Goal: Task Accomplishment & Management: Use online tool/utility

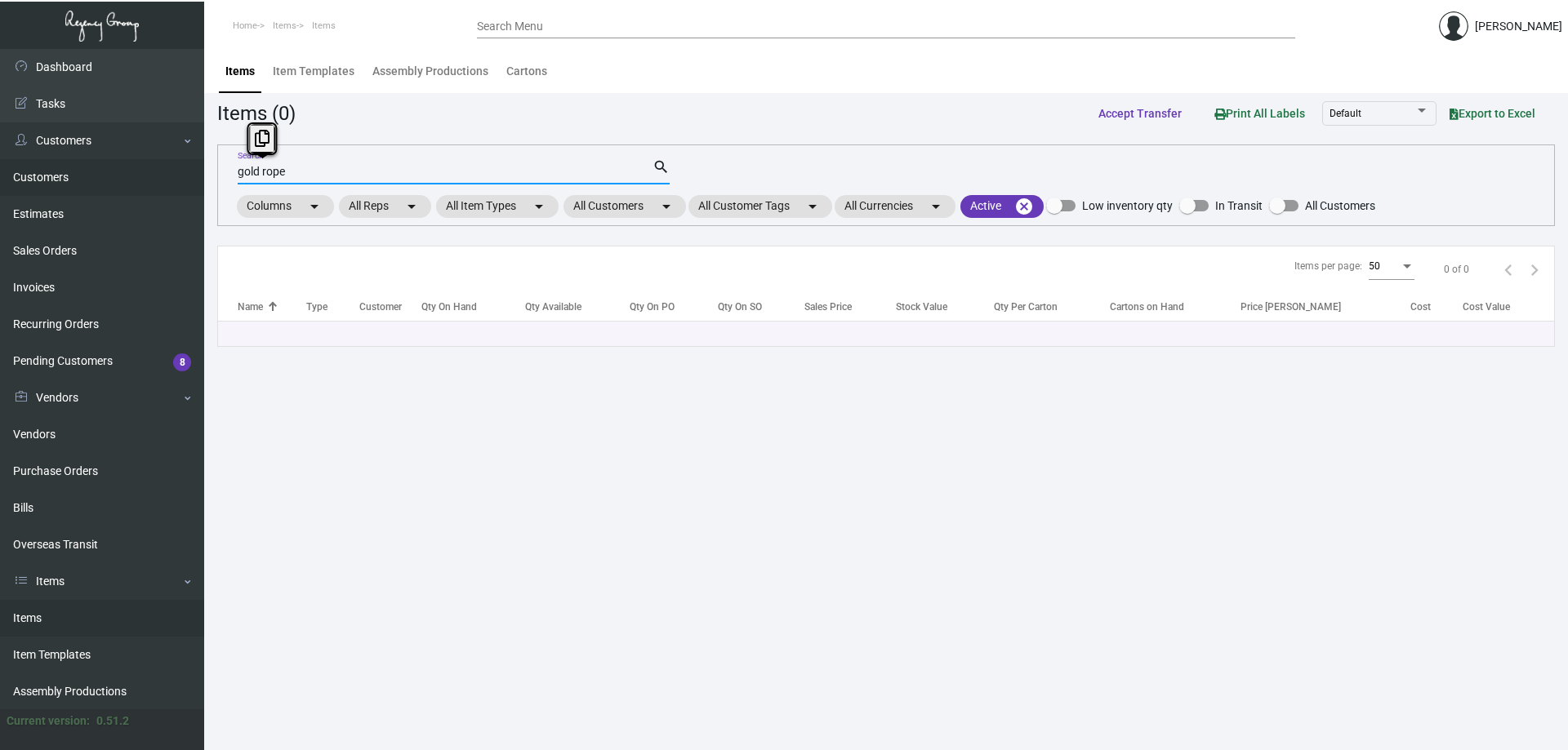
drag, startPoint x: 313, startPoint y: 166, endPoint x: 40, endPoint y: 160, distance: 273.1
click at [40, 160] on div "Dashboard Dashboard Tasks Customers Customers Estimates Sales Orders Invoices R…" at bounding box center [784, 399] width 1568 height 701
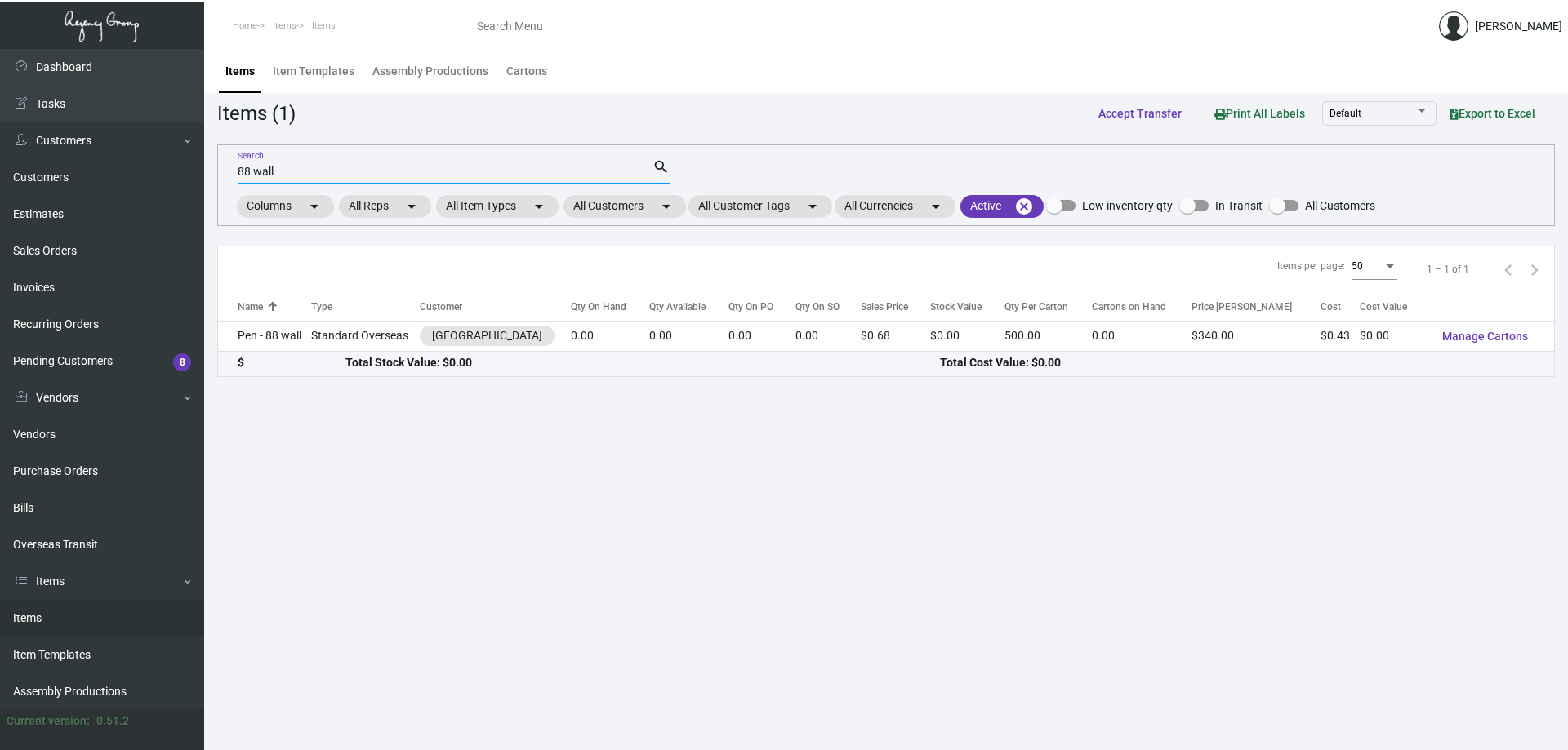
type input "88 wall"
click at [731, 672] on main "Items Item Templates Assembly Productions Cartons Items (1) Accept Transfer Pri…" at bounding box center [885, 399] width 1363 height 701
click at [623, 209] on mat-chip "All Customers arrow_drop_down" at bounding box center [624, 207] width 122 height 23
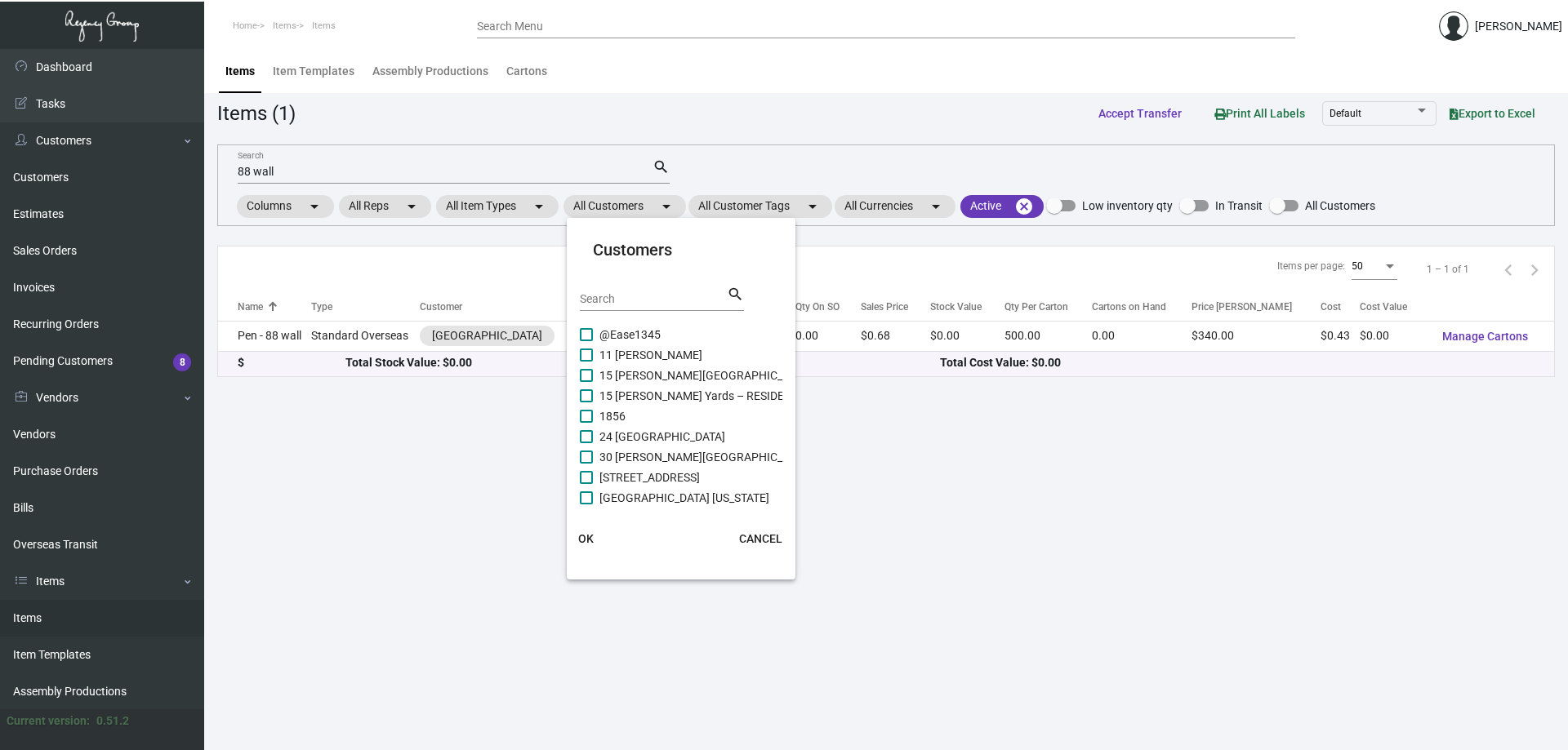
click at [652, 296] on input "Search" at bounding box center [653, 299] width 147 height 13
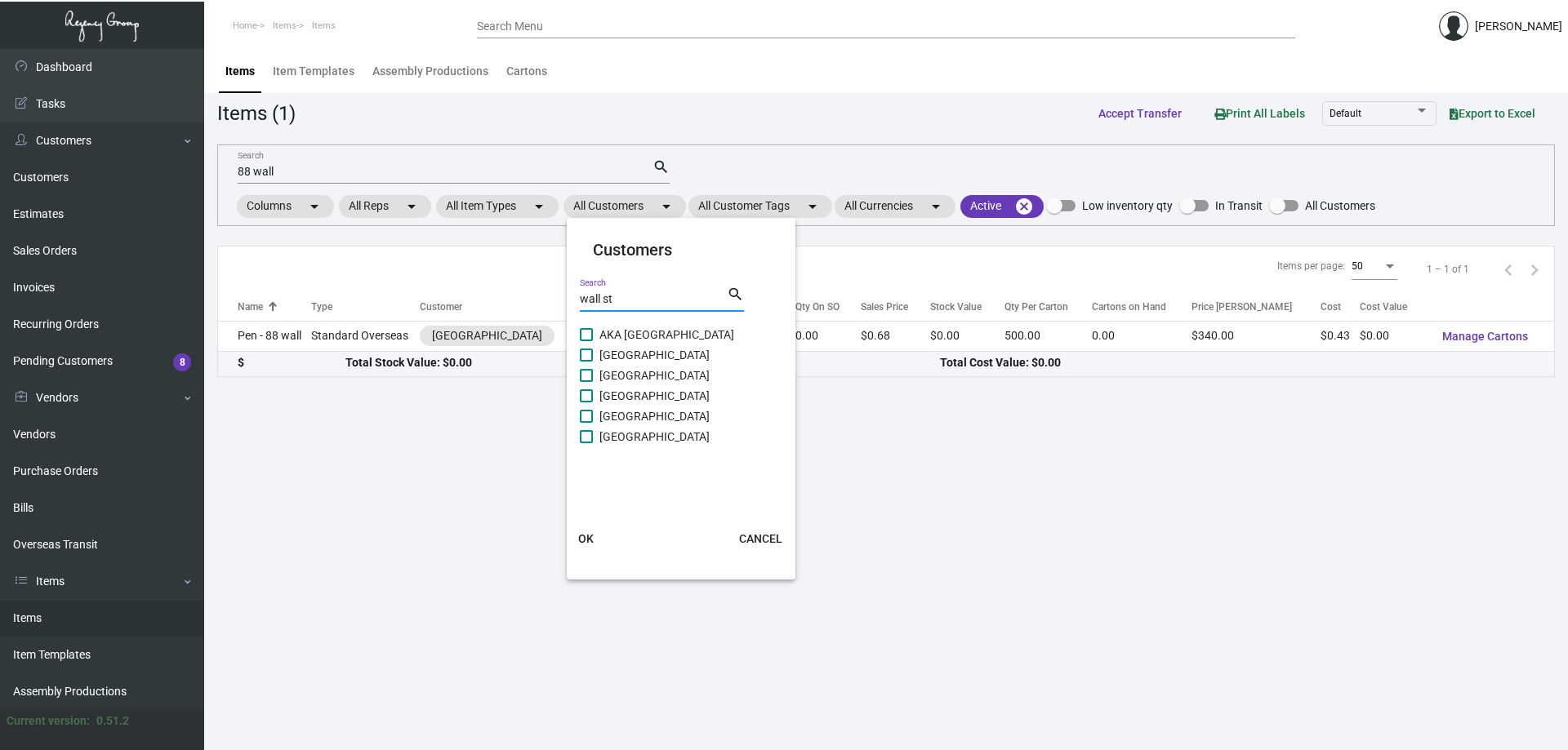
type input "wall st"
click at [653, 440] on span "[GEOGRAPHIC_DATA]" at bounding box center [653, 436] width 110 height 20
click at [586, 443] on input "[GEOGRAPHIC_DATA]" at bounding box center [586, 443] width 1 height 1
checkbox input "true"
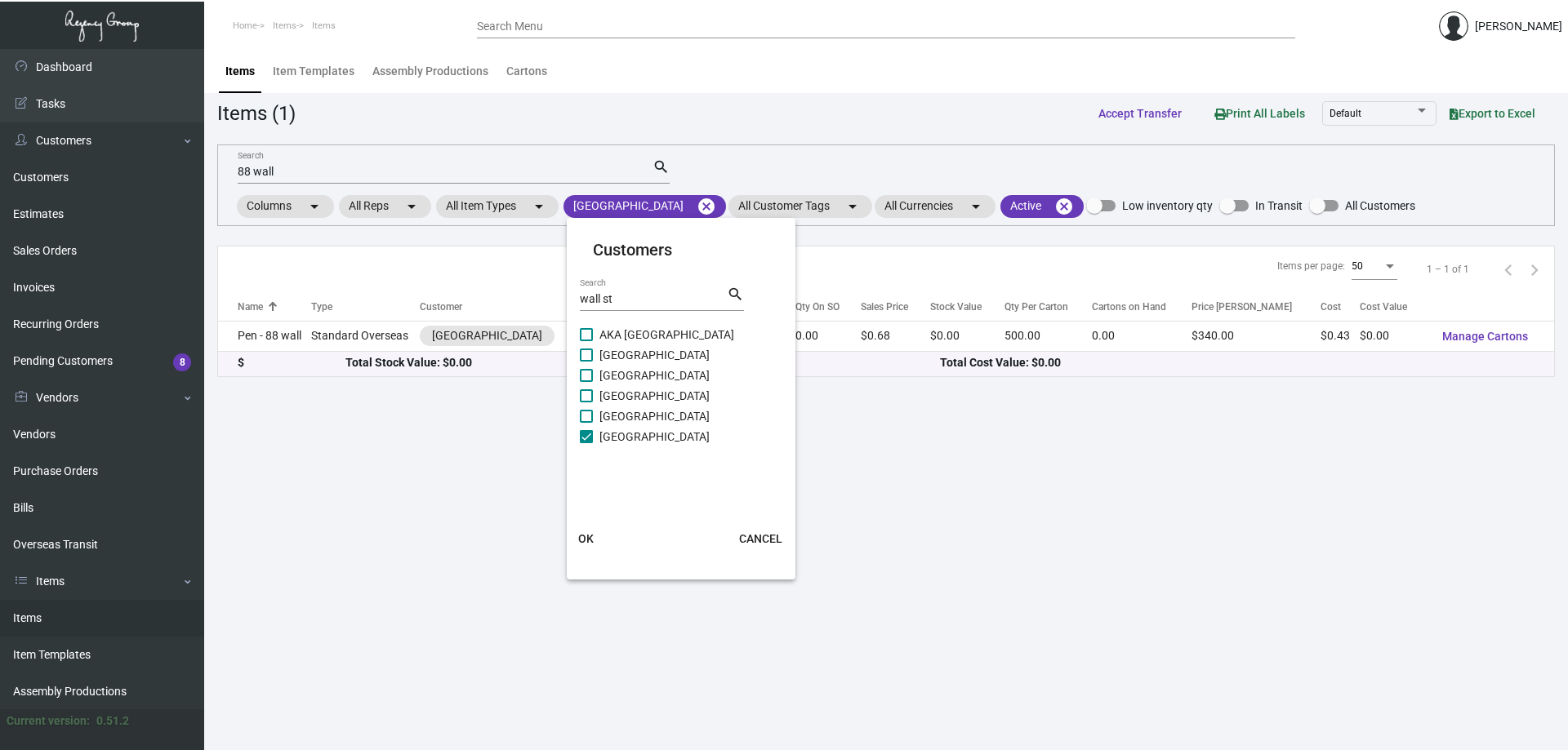
click at [594, 533] on button "OK" at bounding box center [587, 538] width 53 height 29
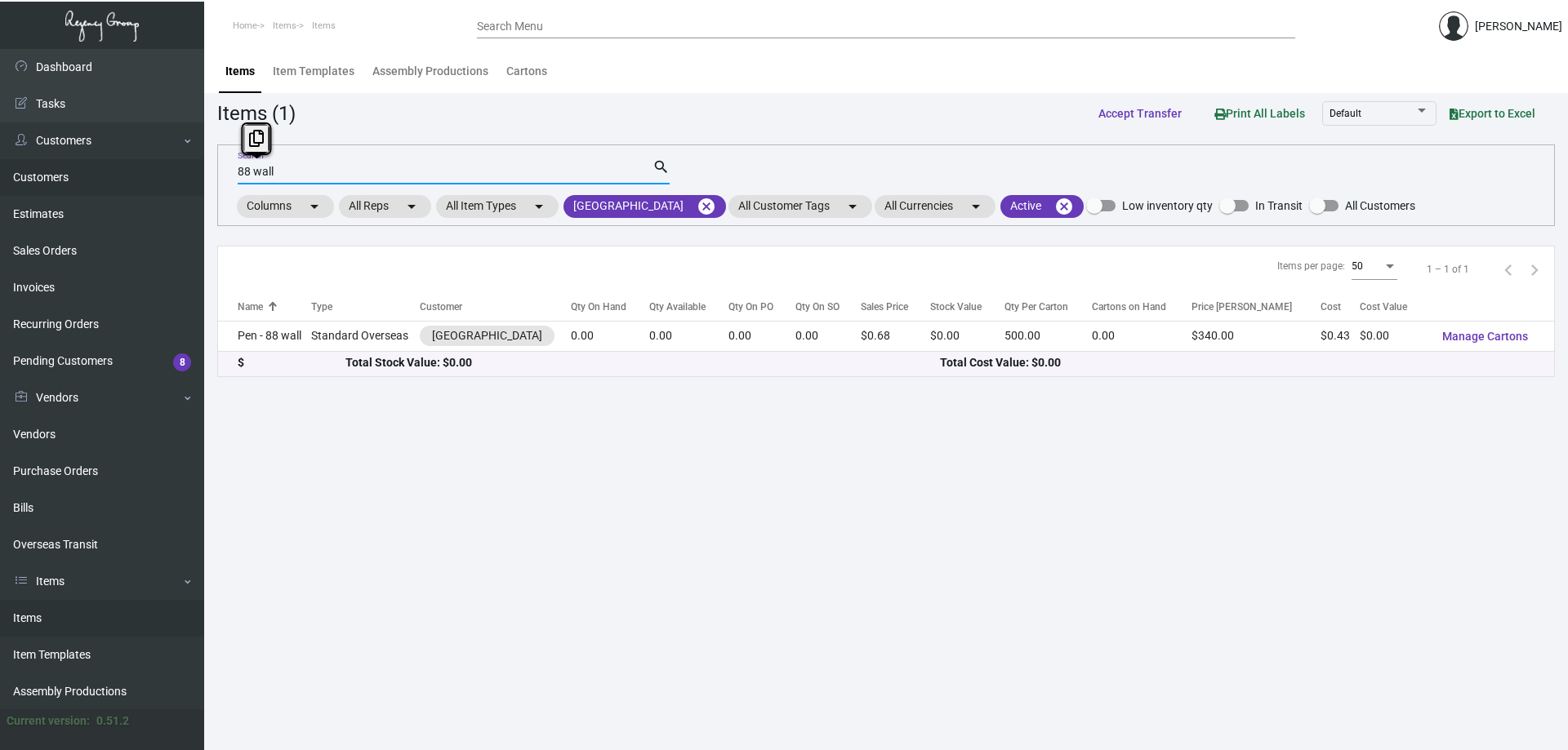
drag, startPoint x: 353, startPoint y: 168, endPoint x: 37, endPoint y: 170, distance: 316.0
click at [37, 170] on div "Dashboard Dashboard Tasks Customers Customers Estimates Sales Orders Invoices R…" at bounding box center [784, 399] width 1568 height 701
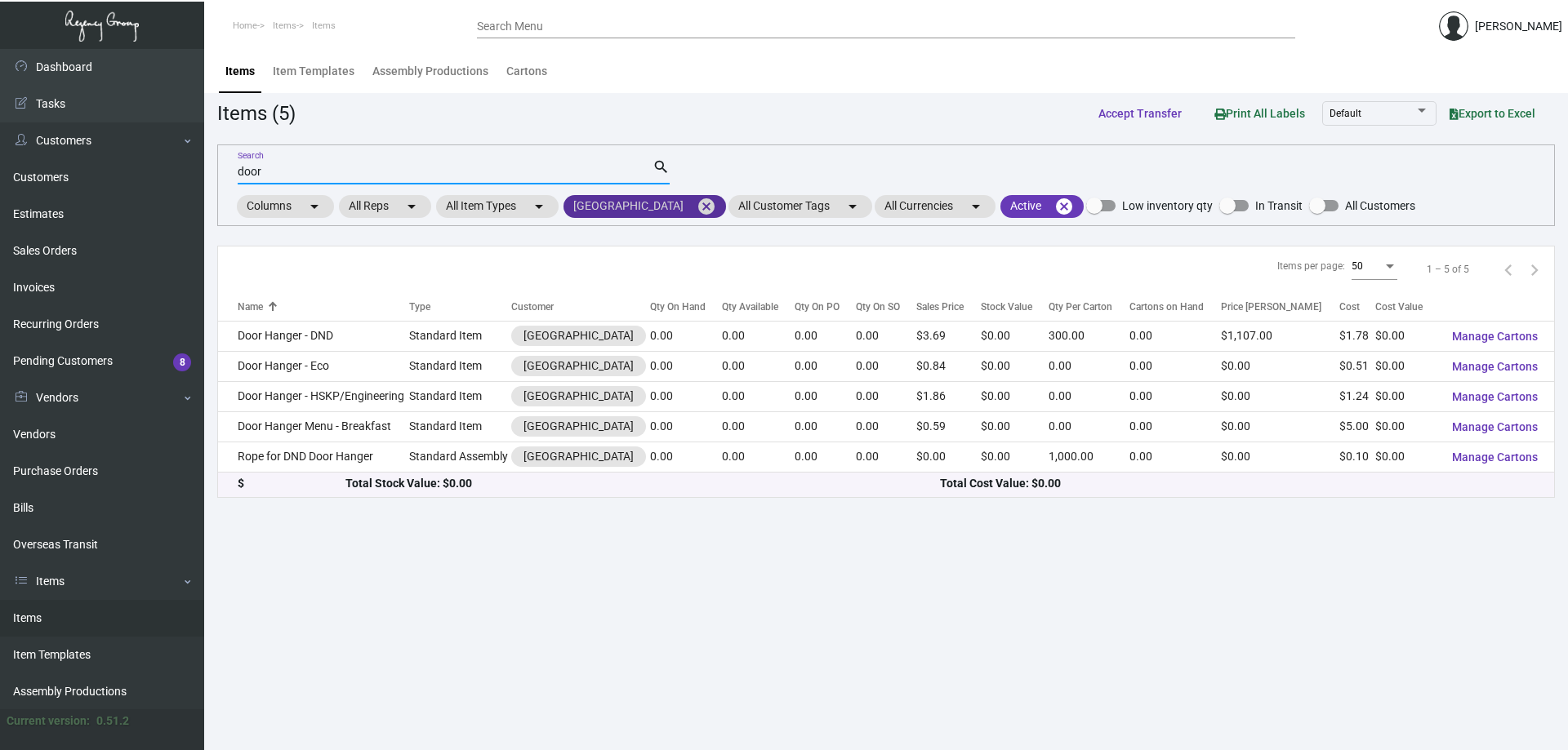
click at [697, 206] on mat-icon "cancel" at bounding box center [706, 207] width 20 height 20
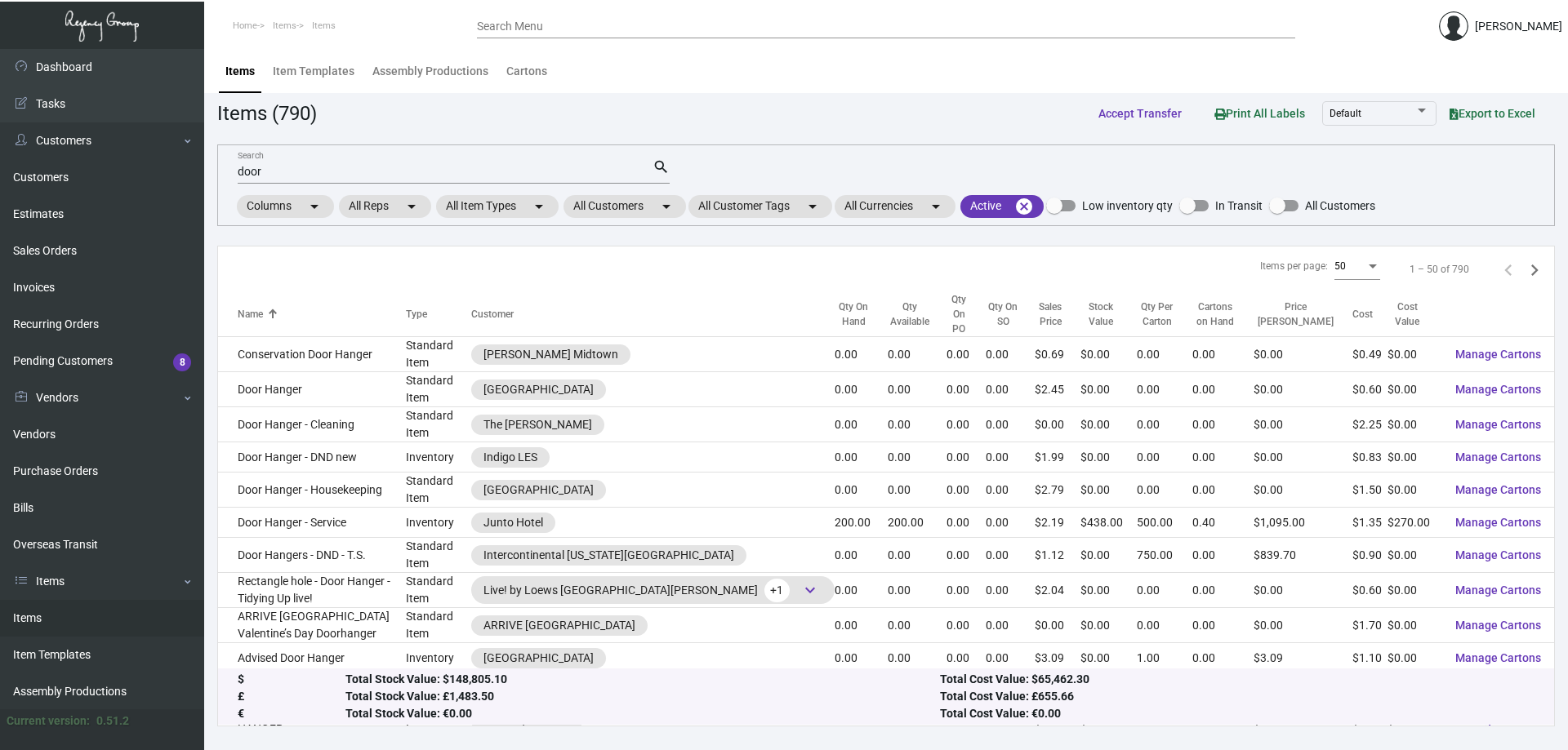
click at [632, 178] on div "door Search" at bounding box center [445, 171] width 415 height 25
drag, startPoint x: 624, startPoint y: 175, endPoint x: 225, endPoint y: 228, distance: 402.5
click at [225, 228] on app-items "Items (790) Accept Transfer Print All Labels Default Export to Excel door Searc…" at bounding box center [885, 412] width 1337 height 629
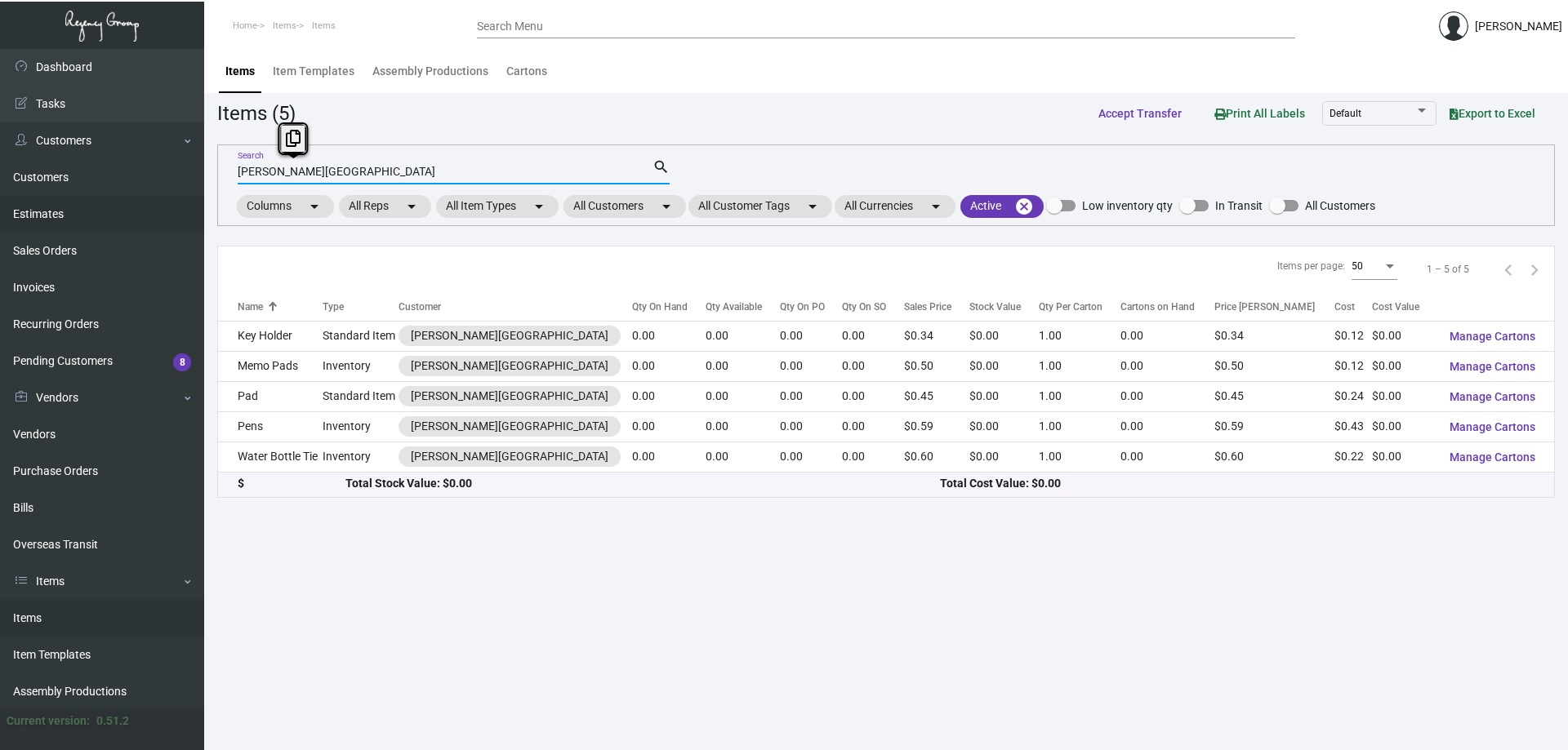
drag, startPoint x: 528, startPoint y: 169, endPoint x: 142, endPoint y: 218, distance: 389.1
click at [142, 218] on div "Dashboard Dashboard Tasks Customers Customers Estimates Sales Orders Invoices R…" at bounding box center [784, 399] width 1568 height 701
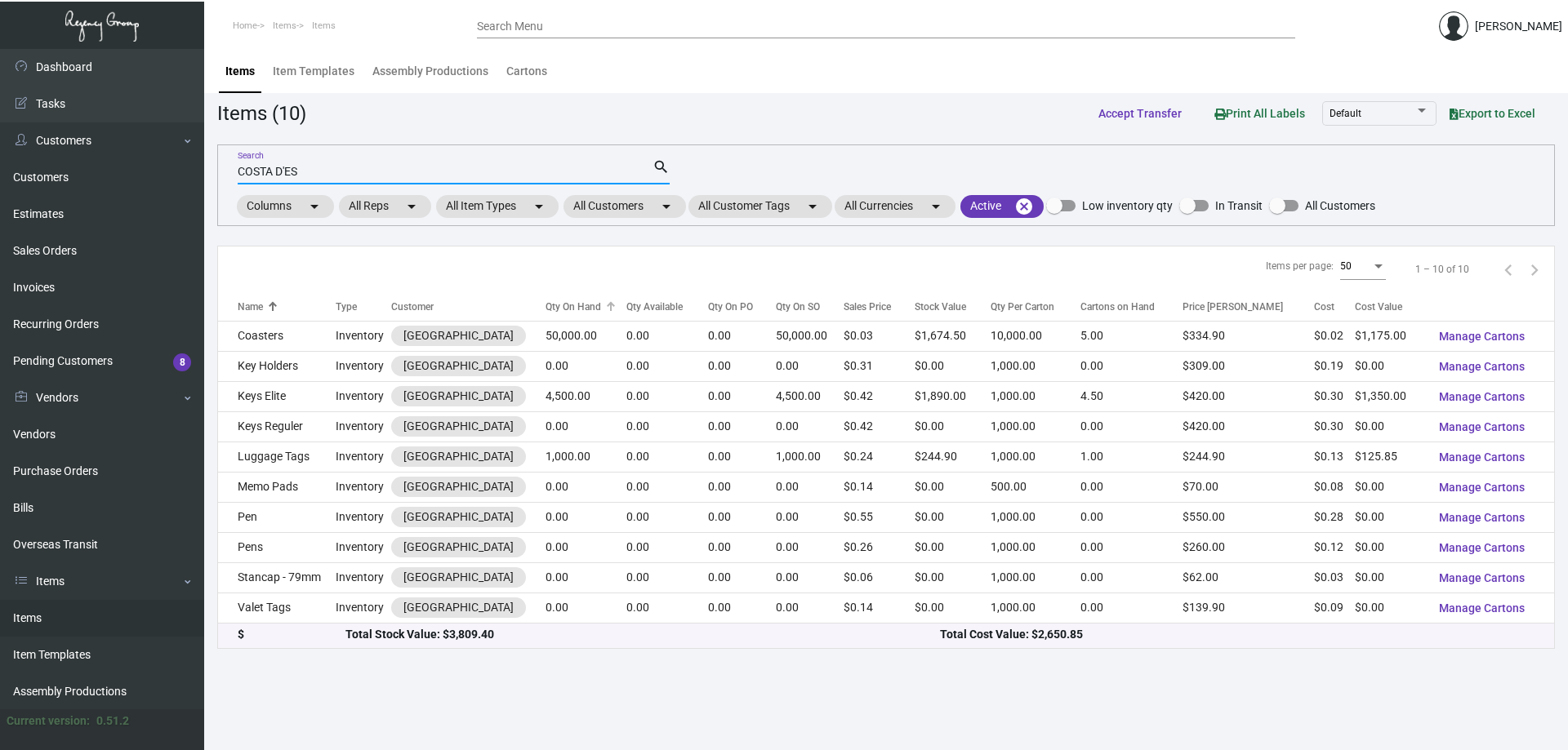
type input "COSTA D'ES"
click at [599, 308] on div "Qty On Hand" at bounding box center [573, 307] width 55 height 15
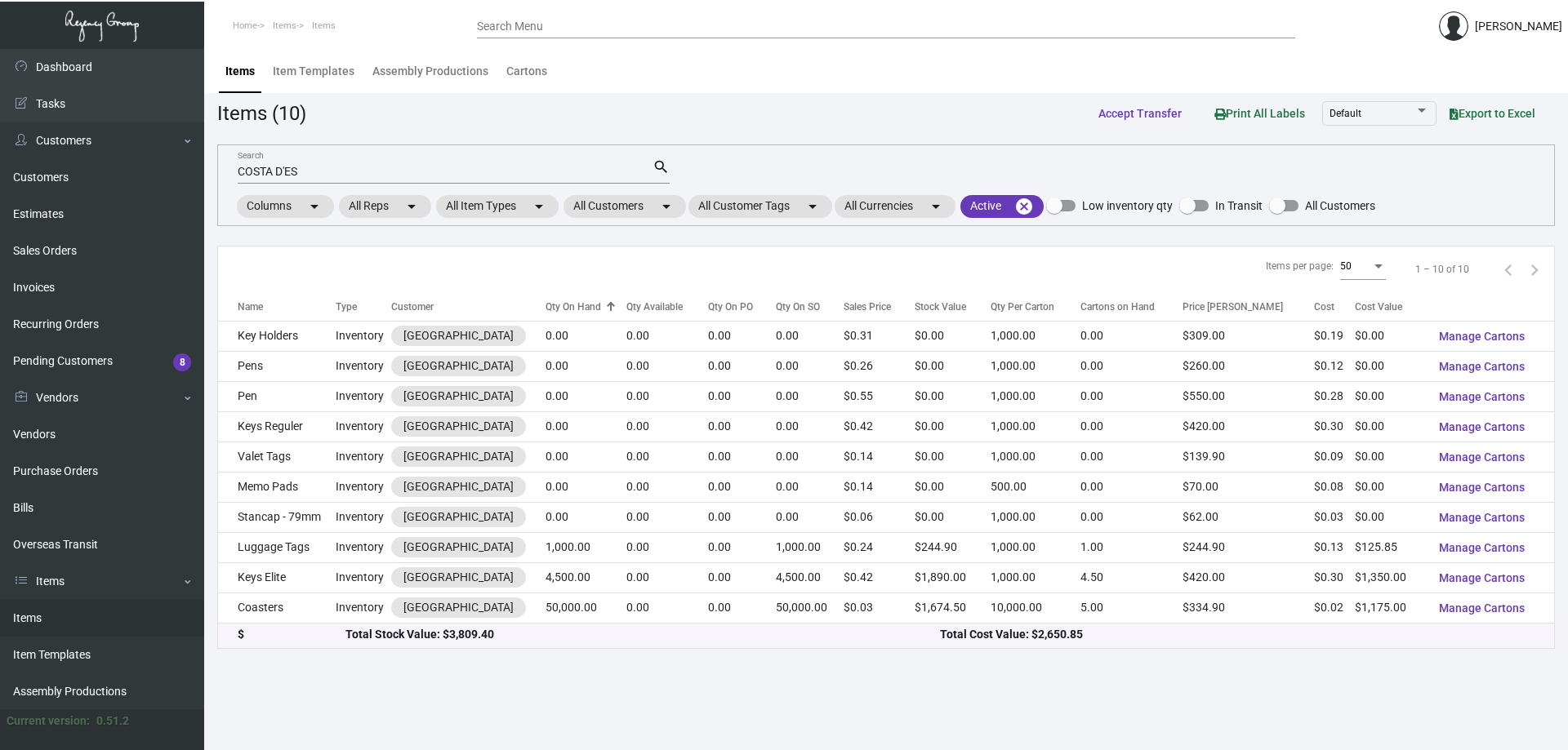
click at [599, 301] on div "Qty On Hand" at bounding box center [573, 307] width 55 height 15
